Goal: Navigation & Orientation: Find specific page/section

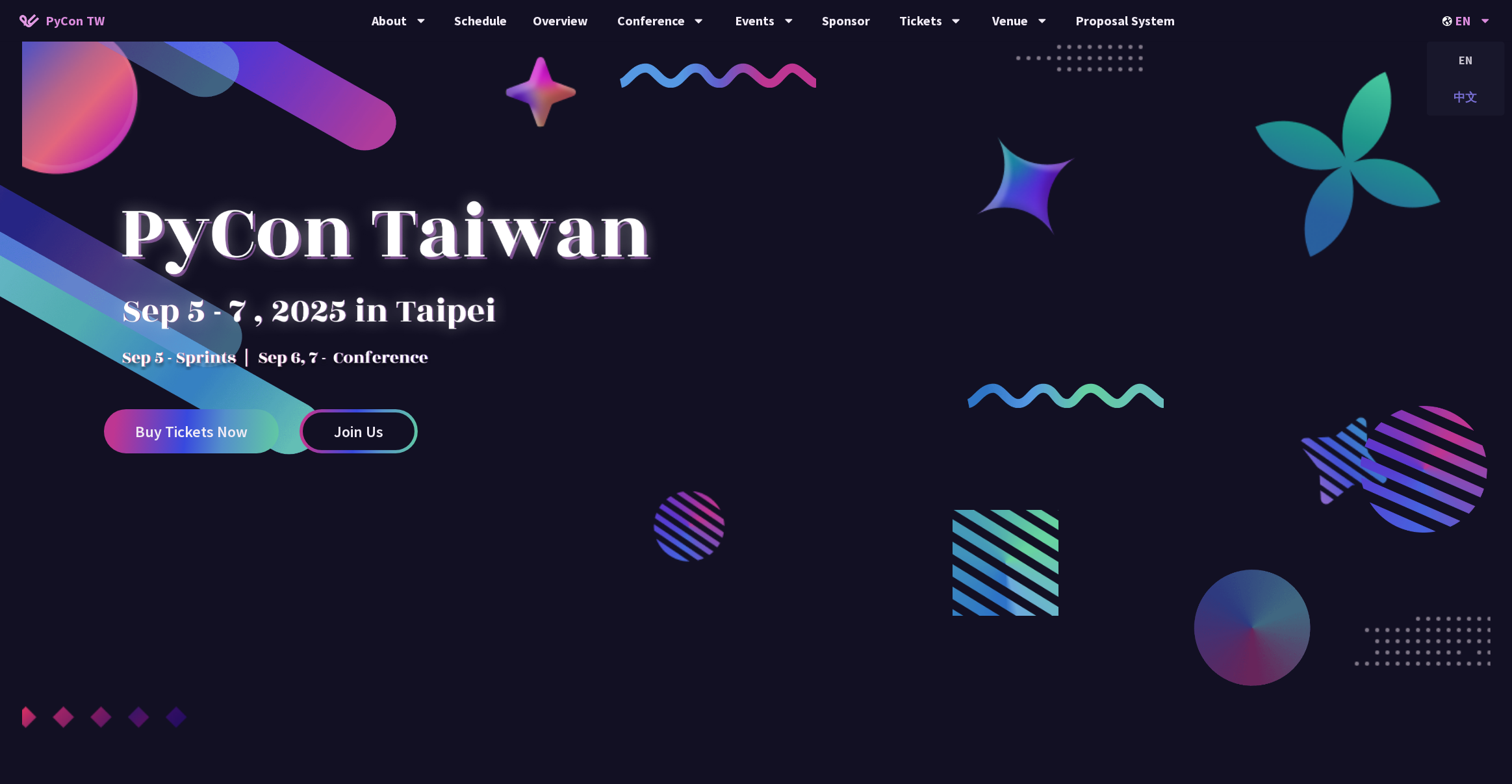
click at [755, 97] on div "中文" at bounding box center [1466, 97] width 78 height 31
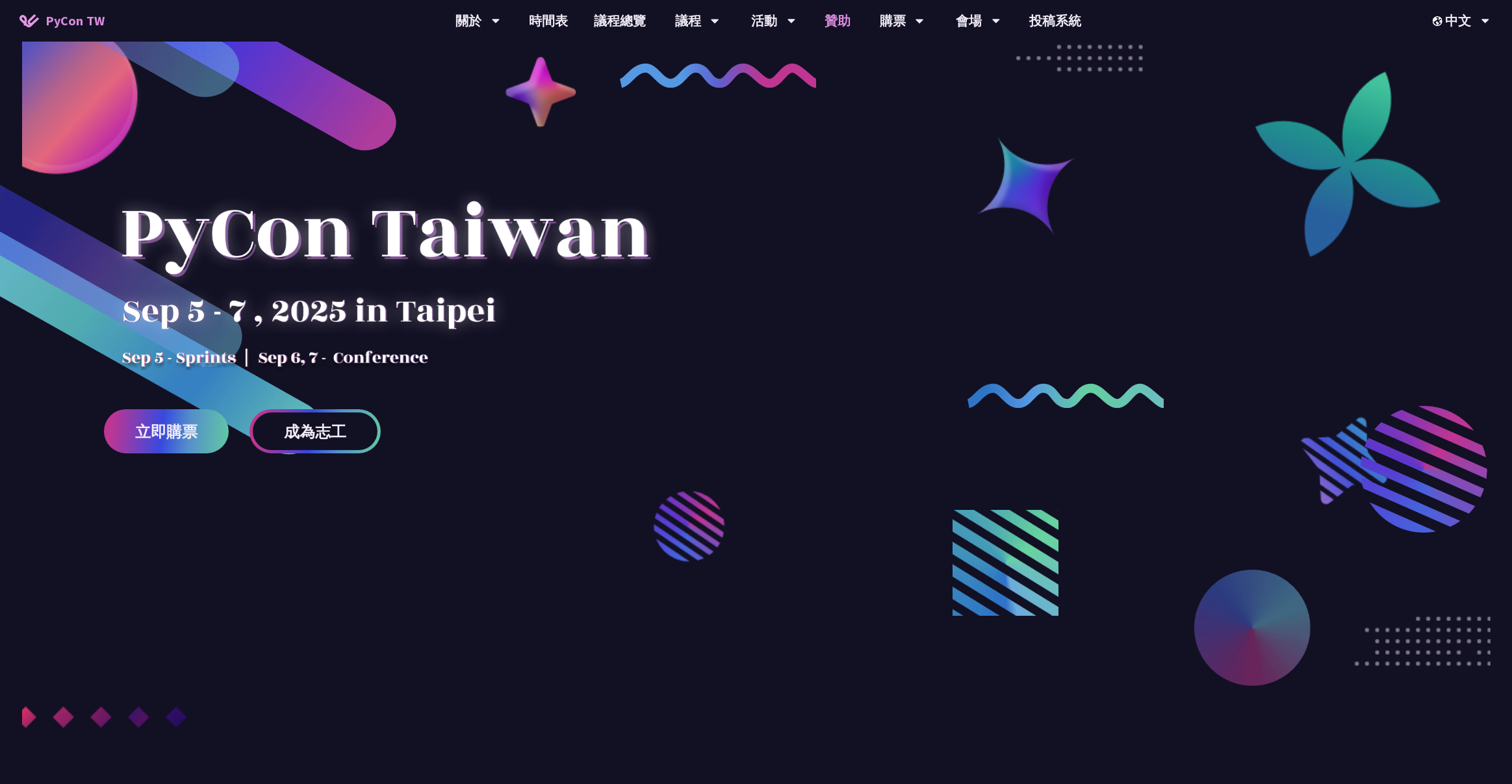
click at [755, 23] on link "贊助" at bounding box center [837, 21] width 52 height 41
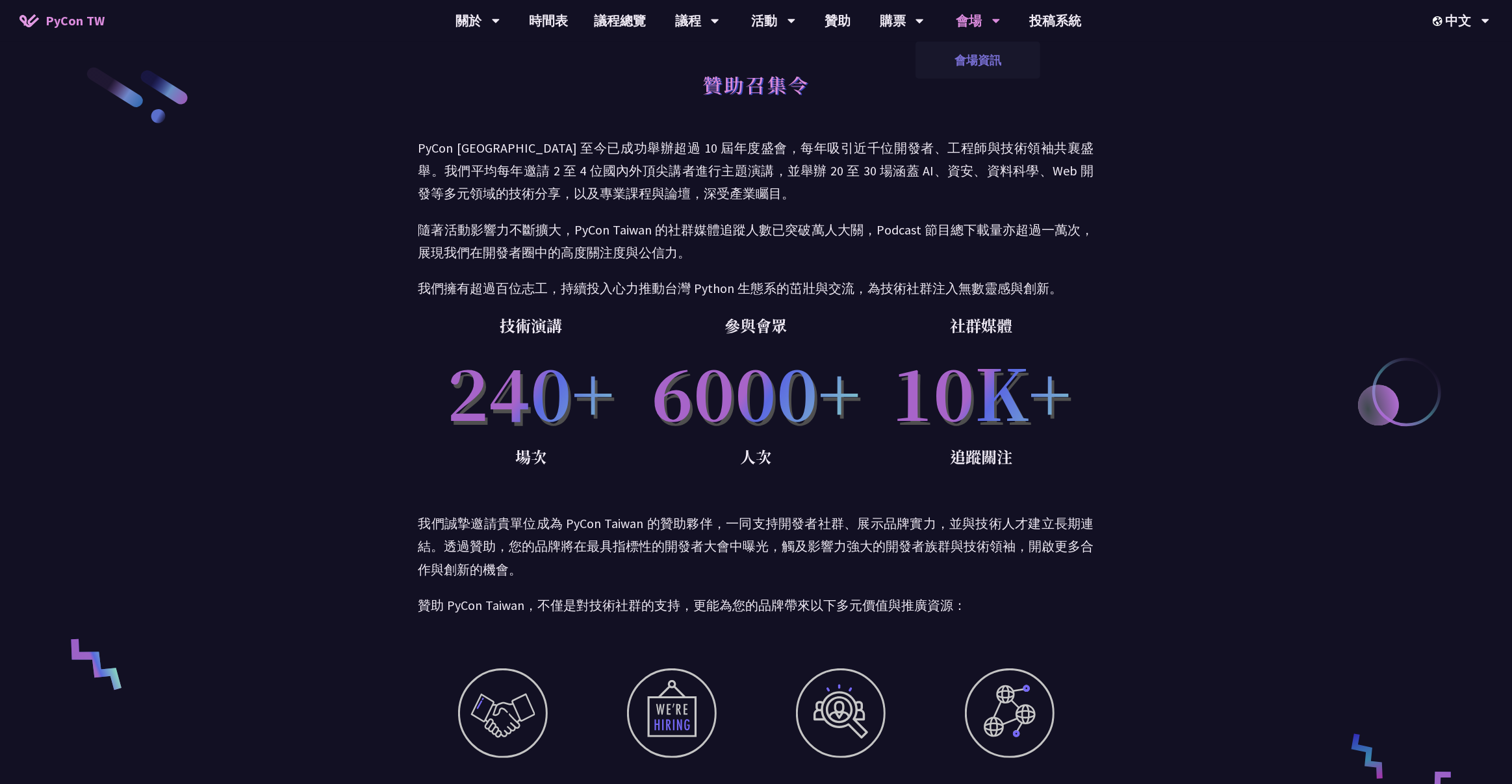
click at [755, 56] on link "會場資訊" at bounding box center [978, 60] width 125 height 31
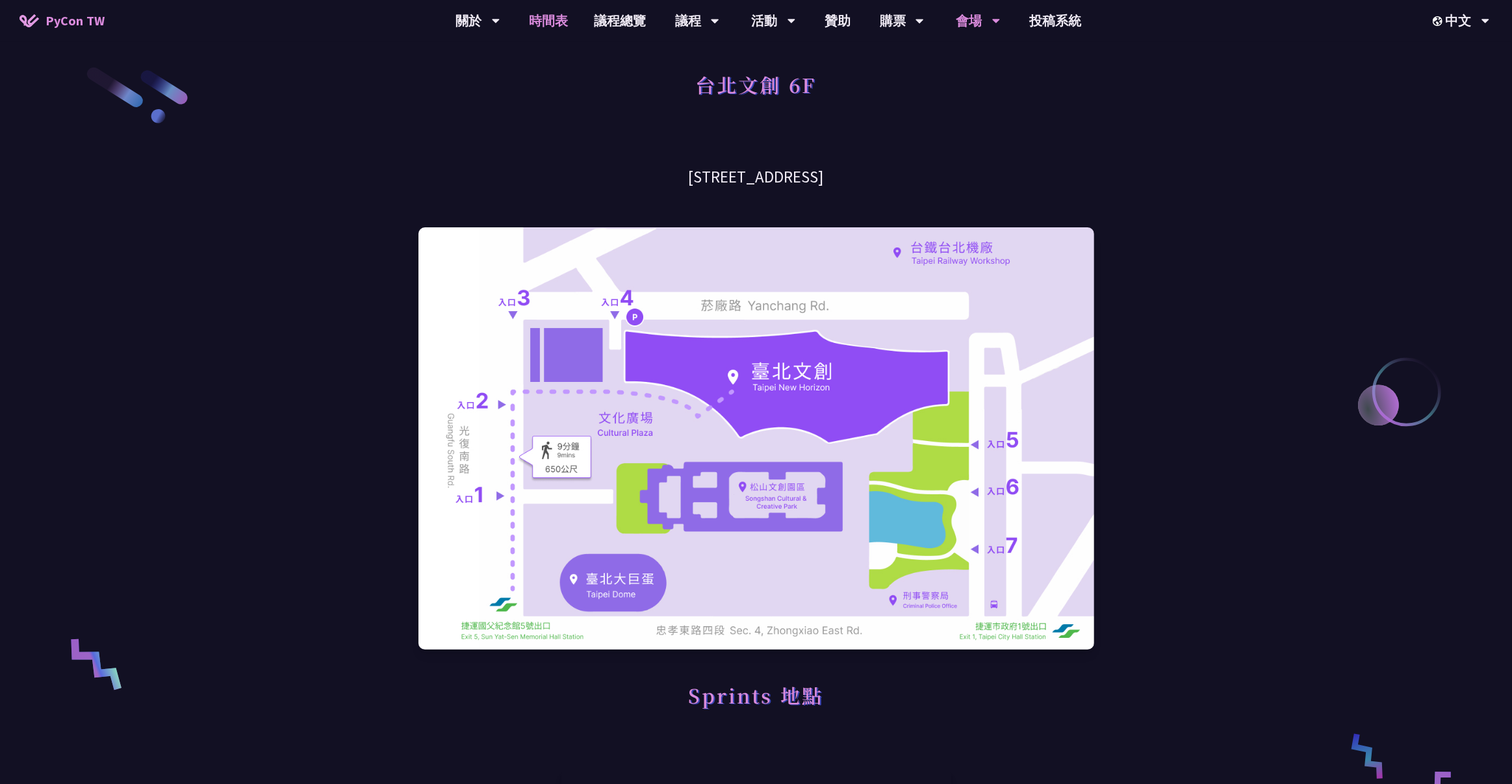
click at [545, 28] on link "時間表" at bounding box center [548, 21] width 65 height 41
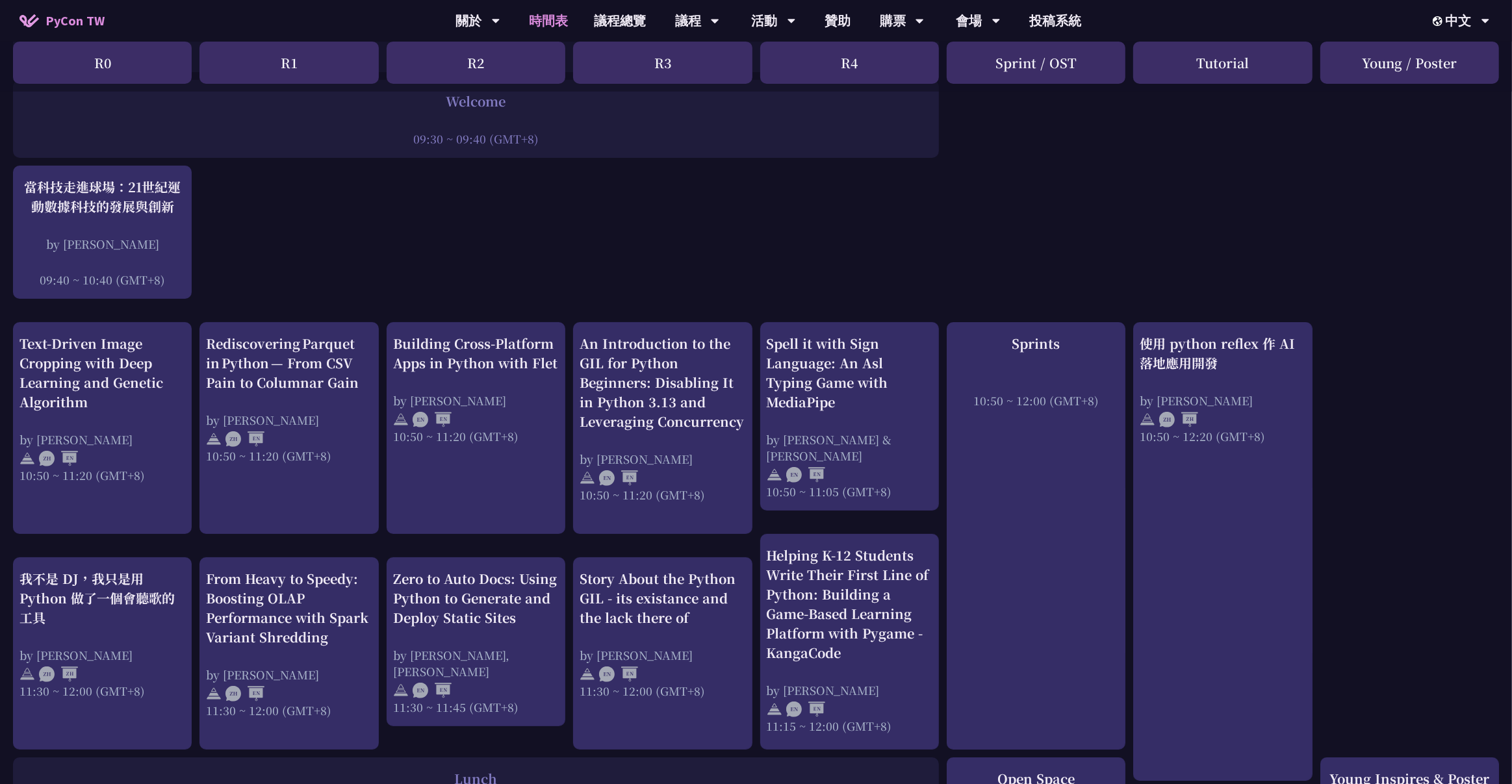
scroll to position [272, 0]
